Goal: Task Accomplishment & Management: Manage account settings

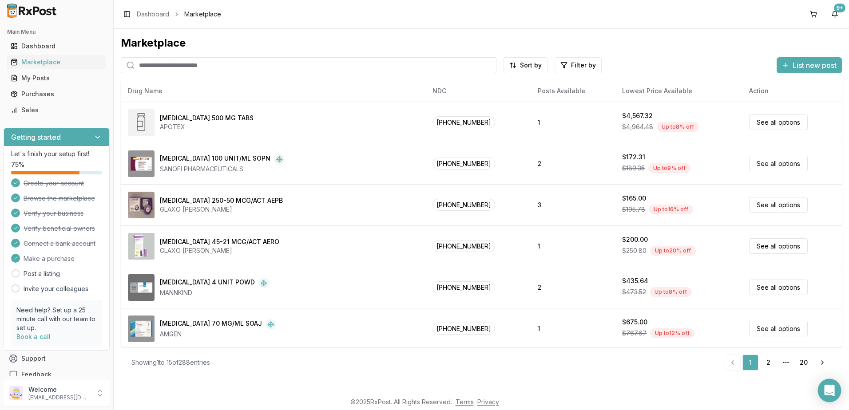
click at [831, 384] on div "Open Intercom Messenger" at bounding box center [830, 391] width 24 height 24
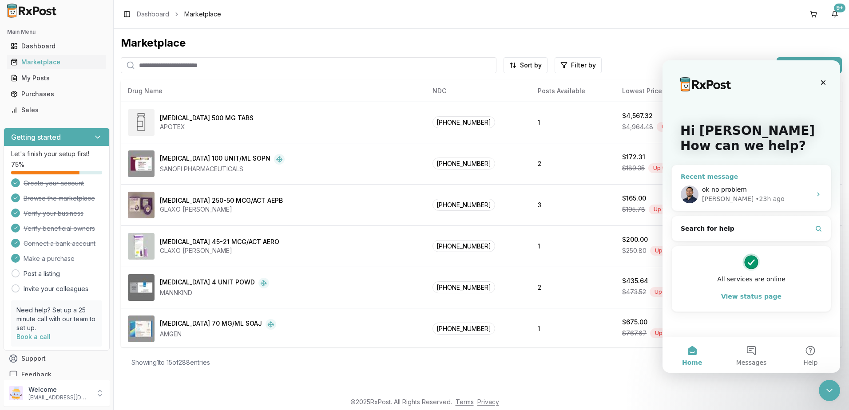
click at [759, 192] on div "ok no problem" at bounding box center [756, 189] width 109 height 9
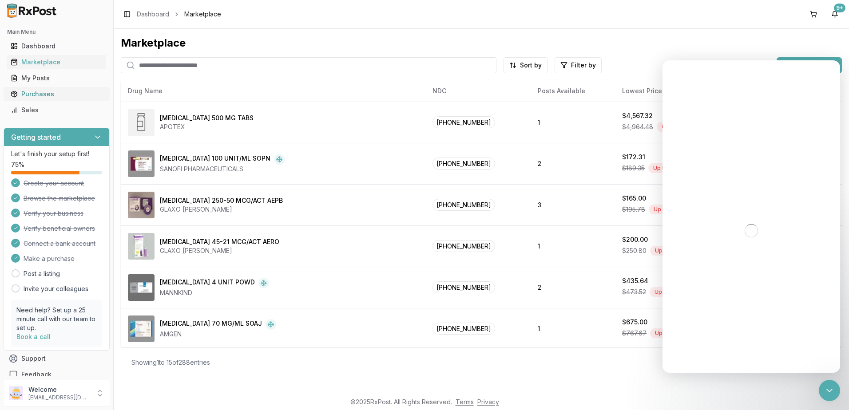
click at [41, 99] on link "Purchases" at bounding box center [56, 94] width 99 height 16
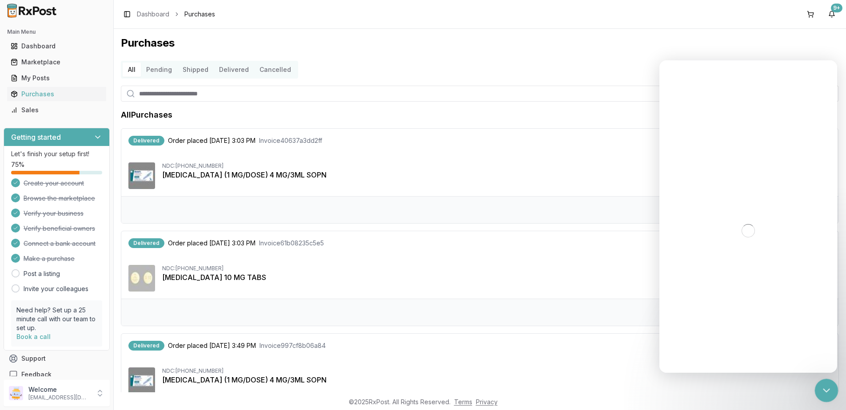
click at [833, 387] on div "Close Intercom Messenger" at bounding box center [824, 389] width 21 height 21
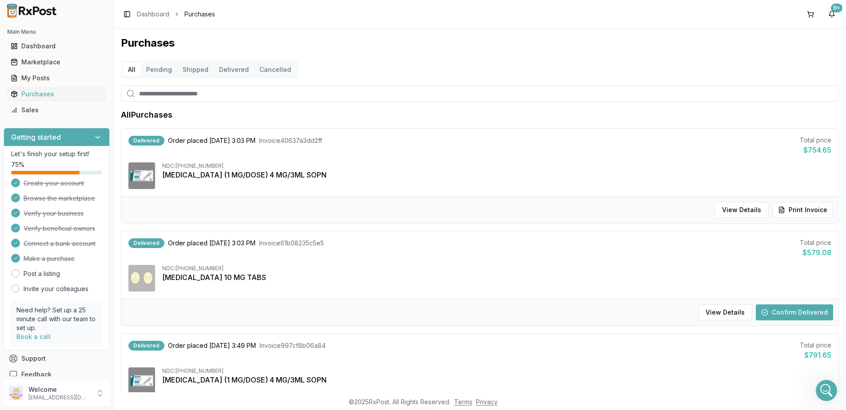
click at [787, 312] on button "Confirm Delivered" at bounding box center [793, 313] width 77 height 16
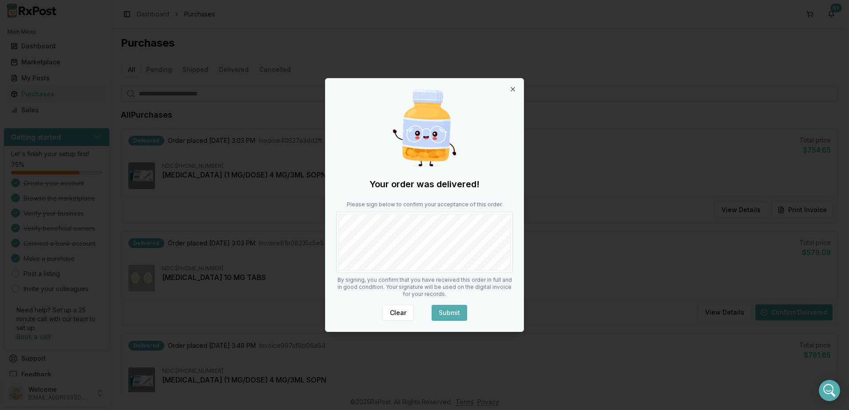
click at [450, 306] on button "Submit" at bounding box center [450, 313] width 36 height 16
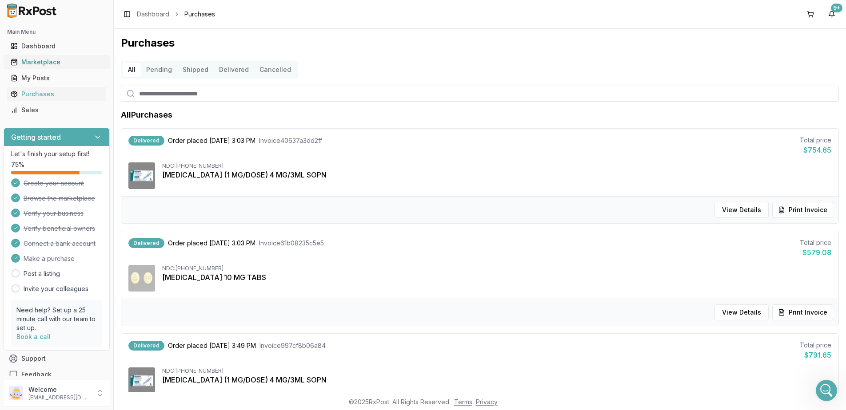
click at [29, 60] on div "Marketplace" at bounding box center [57, 62] width 92 height 9
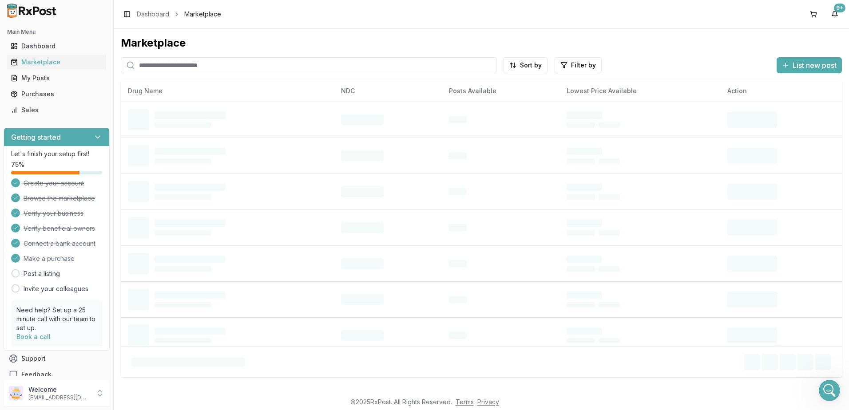
click at [295, 68] on input "search" at bounding box center [309, 65] width 376 height 16
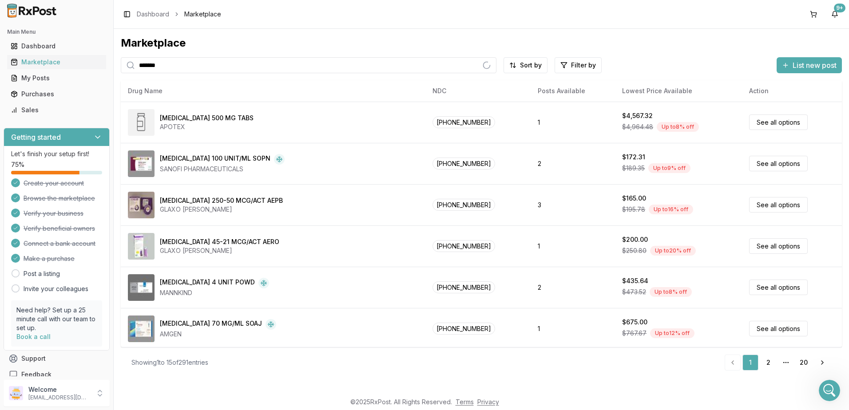
type input "*******"
